Goal: Task Accomplishment & Management: Manage account settings

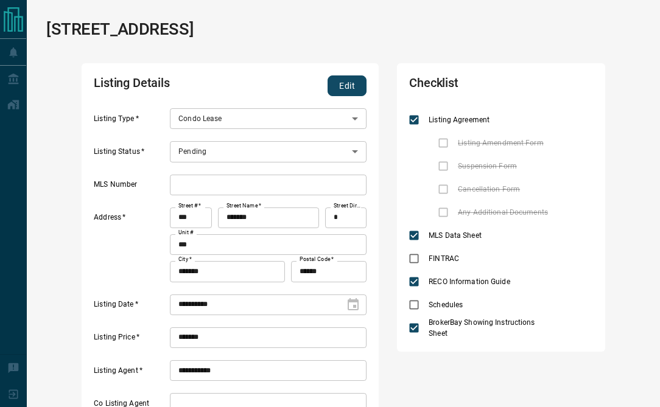
scroll to position [156, 271]
click at [343, 82] on button "Edit" at bounding box center [346, 85] width 39 height 21
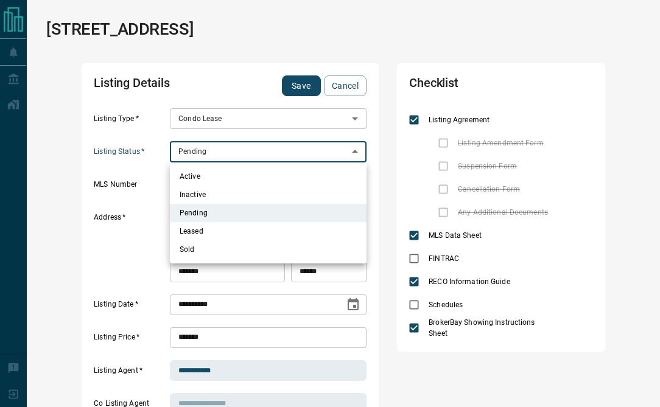
click at [264, 167] on ul "Active Inactive Pending Leased Sold" at bounding box center [268, 212] width 197 height 101
click at [262, 173] on li "Active" at bounding box center [268, 176] width 197 height 18
type input "*"
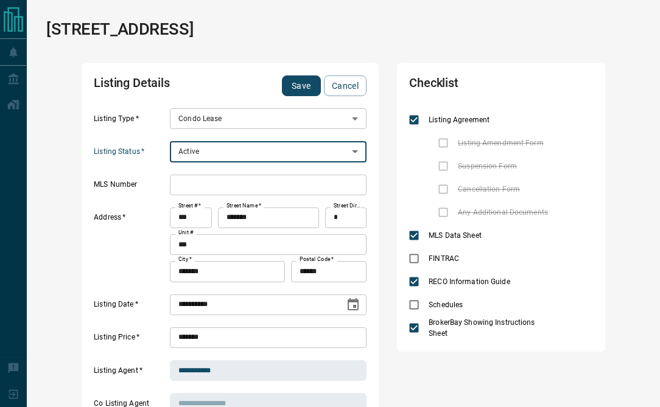
click at [245, 187] on input "text" at bounding box center [268, 185] width 197 height 21
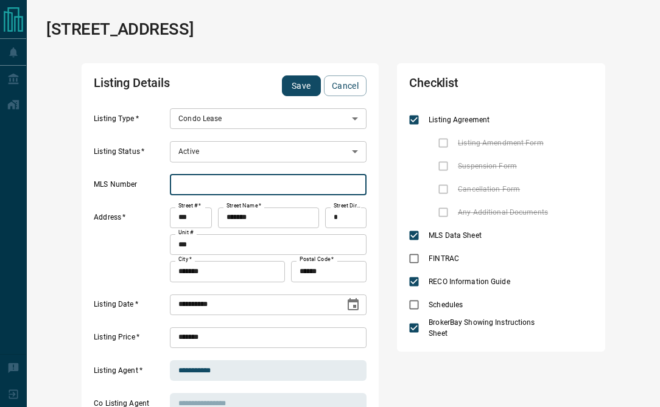
paste input "*********"
type input "*********"
click at [301, 88] on button "Save" at bounding box center [301, 85] width 39 height 21
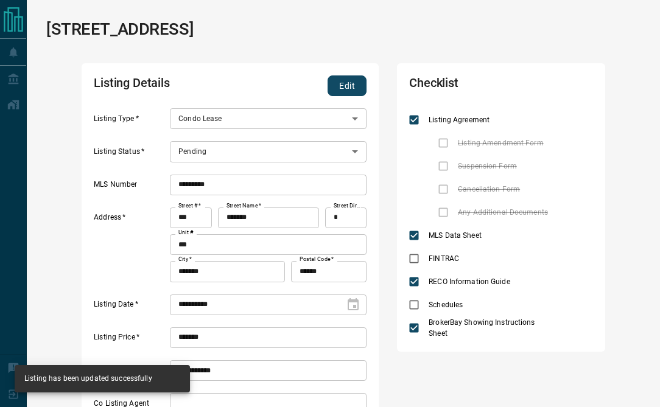
type input "*"
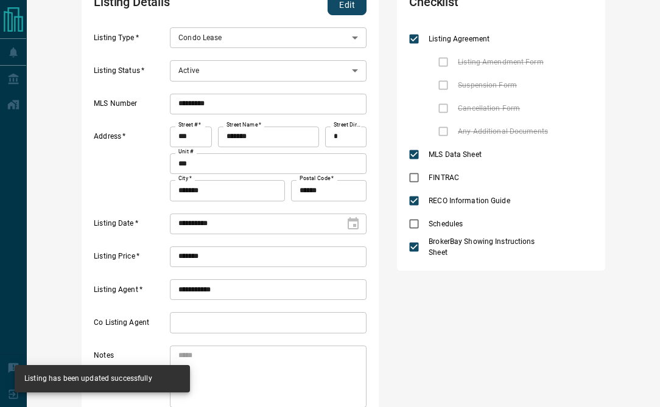
scroll to position [0, 0]
